Goal: Find specific page/section: Find specific page/section

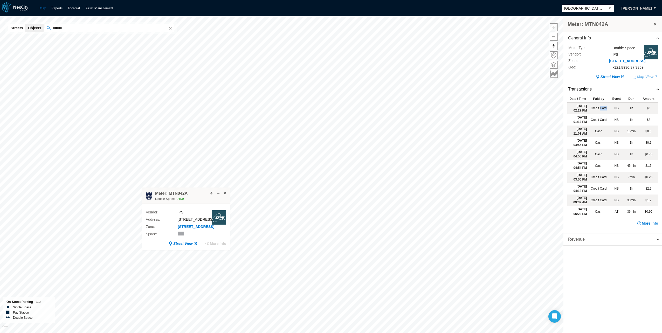
click at [604, 245] on span "Revenue" at bounding box center [613, 240] width 99 height 12
